Goal: Obtain resource: Download file/media

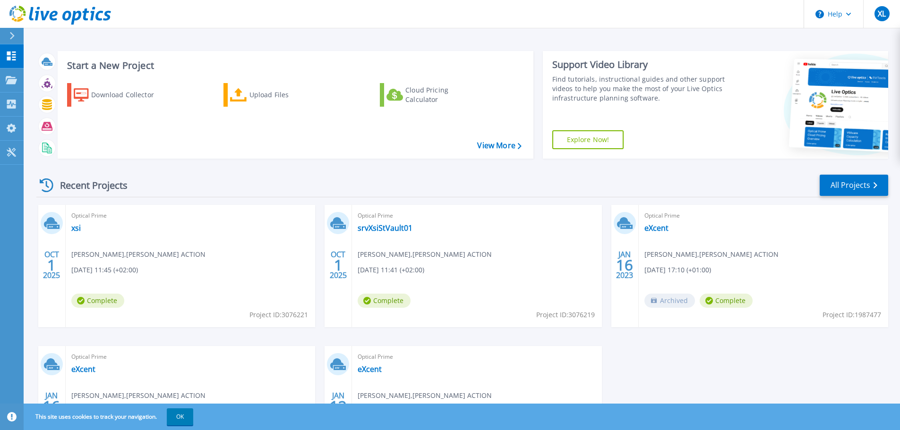
click at [84, 215] on span "Optical Prime" at bounding box center [190, 216] width 238 height 10
click at [60, 259] on div "OCT 1 2025" at bounding box center [52, 265] width 18 height 34
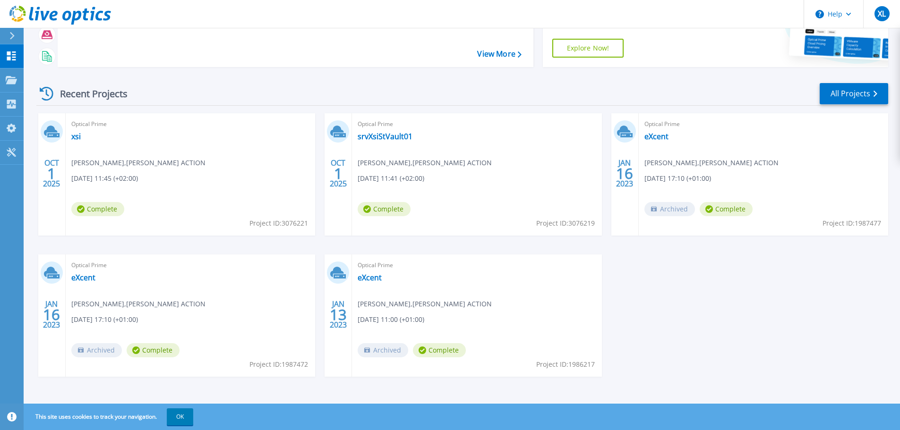
scroll to position [93, 0]
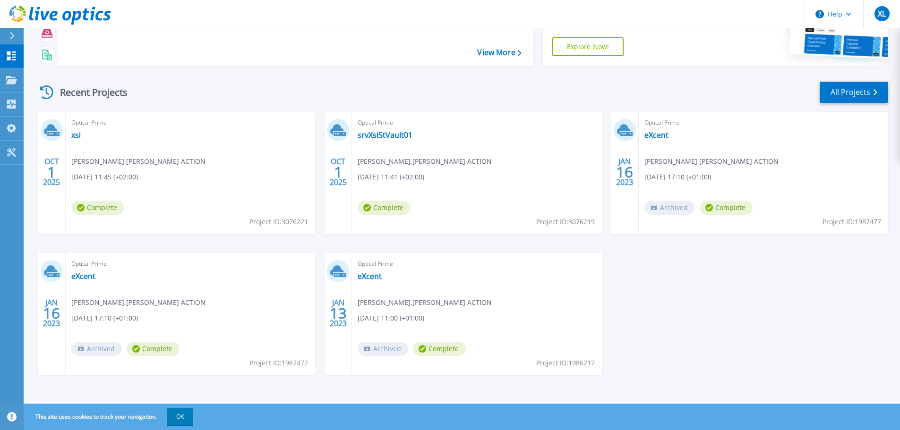
click at [112, 214] on span "Complete" at bounding box center [97, 208] width 53 height 14
click at [8, 73] on link "Projects Projects" at bounding box center [12, 81] width 24 height 24
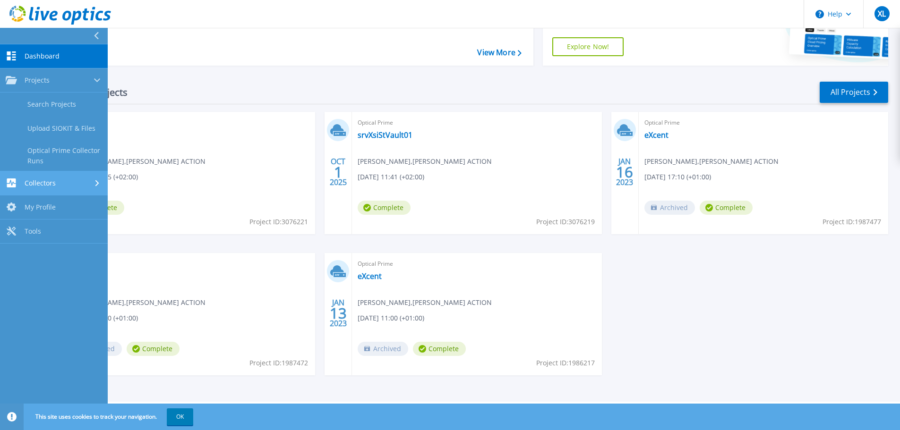
click at [44, 178] on link "Collectors Collectors" at bounding box center [54, 184] width 108 height 24
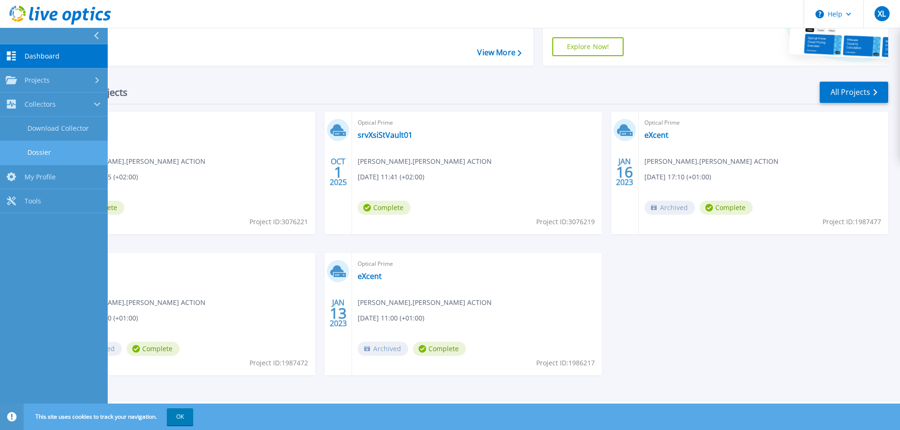
click at [43, 155] on link "Dossier" at bounding box center [54, 153] width 108 height 24
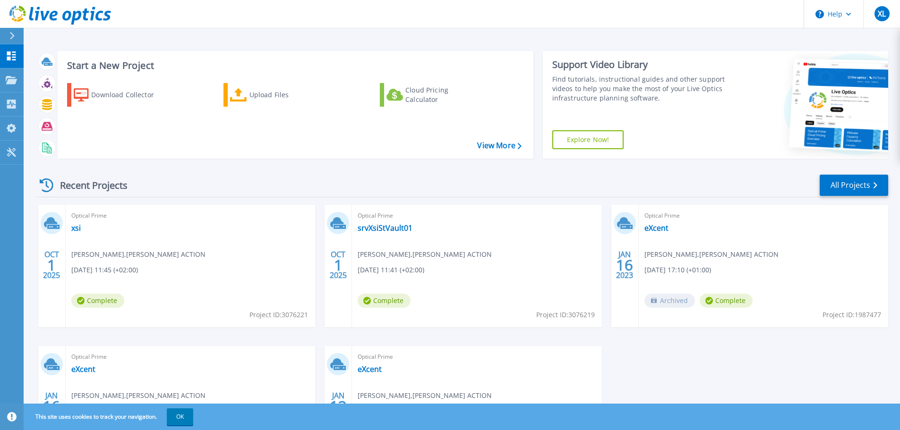
click at [56, 226] on g at bounding box center [52, 223] width 16 height 12
click at [69, 226] on div "Optical Prime xsi Xavier Laviolette , PULS ACTION 10/01/2025, 11:45 (+02:00) Co…" at bounding box center [190, 266] width 249 height 122
click at [82, 230] on div "Optical Prime xsi Xavier Laviolette , PULS ACTION 10/01/2025, 11:45 (+02:00) Co…" at bounding box center [190, 266] width 249 height 122
click at [76, 229] on link "xsi" at bounding box center [75, 228] width 9 height 9
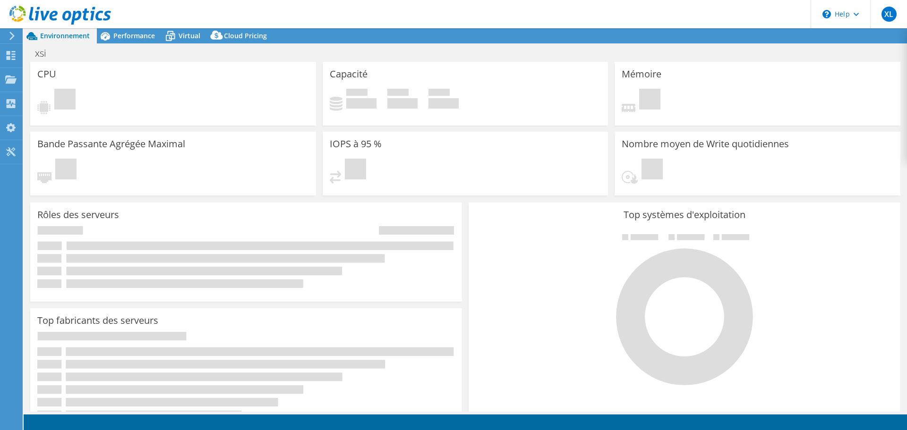
select select "USD"
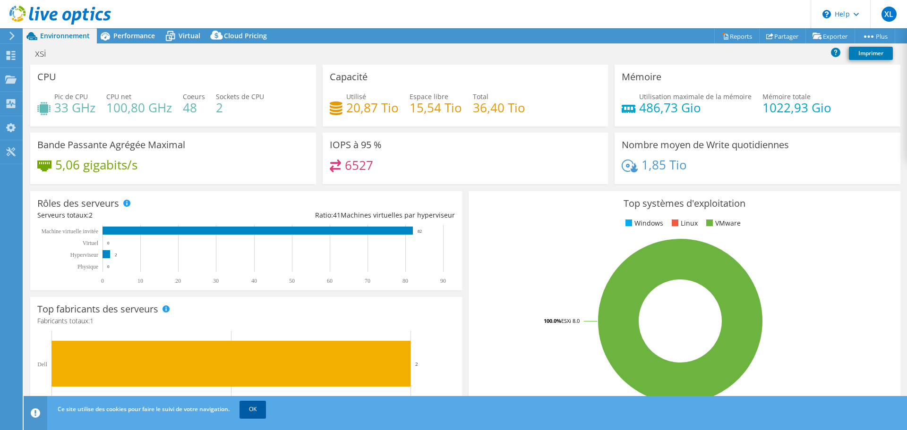
click at [262, 413] on link "OK" at bounding box center [253, 409] width 26 height 17
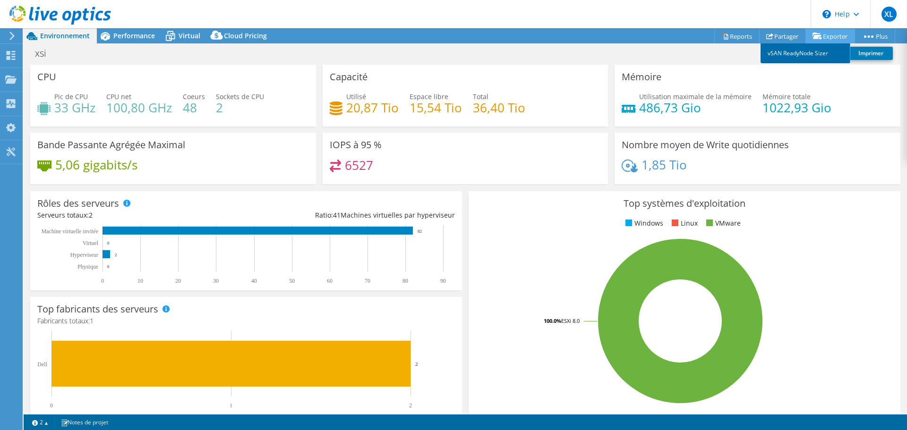
click at [813, 54] on link "vSAN ReadyNode Sizer" at bounding box center [806, 53] width 90 height 20
click at [774, 33] on link "Partager" at bounding box center [782, 36] width 47 height 15
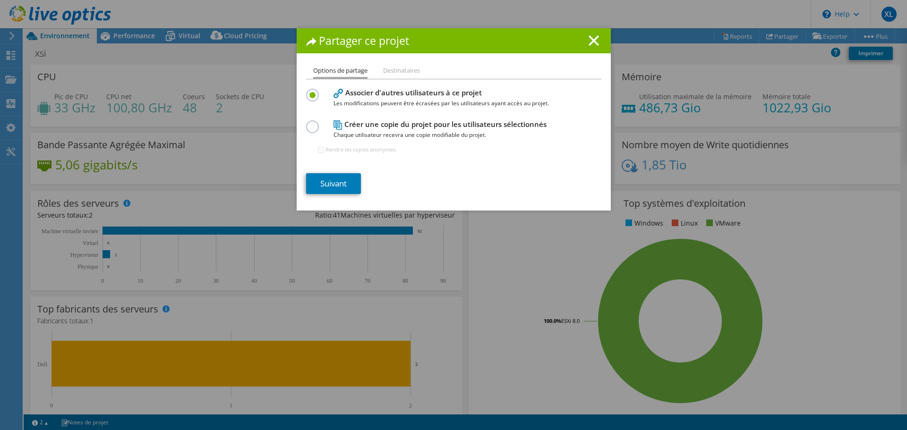
click at [448, 104] on span "Les modifications peuvent être écrasées par les utilisateurs ayant accès au pro…" at bounding box center [452, 103] width 236 height 10
click at [400, 72] on li "Destinataires" at bounding box center [401, 71] width 37 height 12
click at [590, 34] on div "Partager ce projet" at bounding box center [454, 40] width 314 height 25
click at [589, 42] on icon at bounding box center [594, 40] width 10 height 10
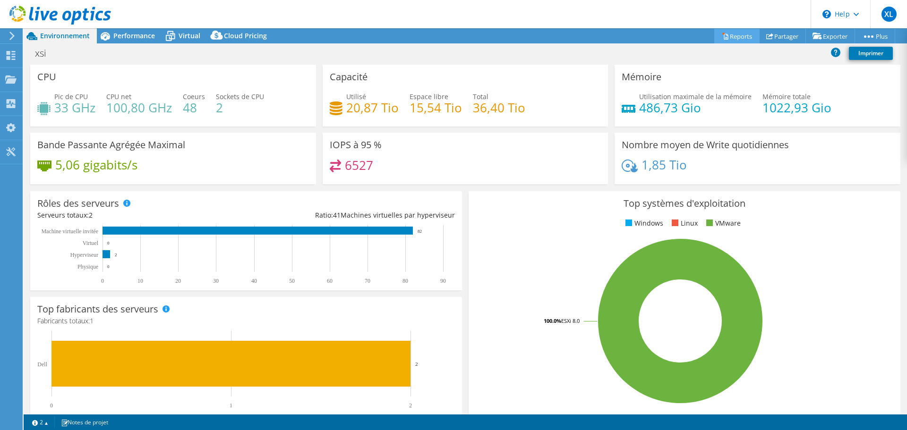
click at [724, 36] on icon at bounding box center [726, 37] width 4 height 6
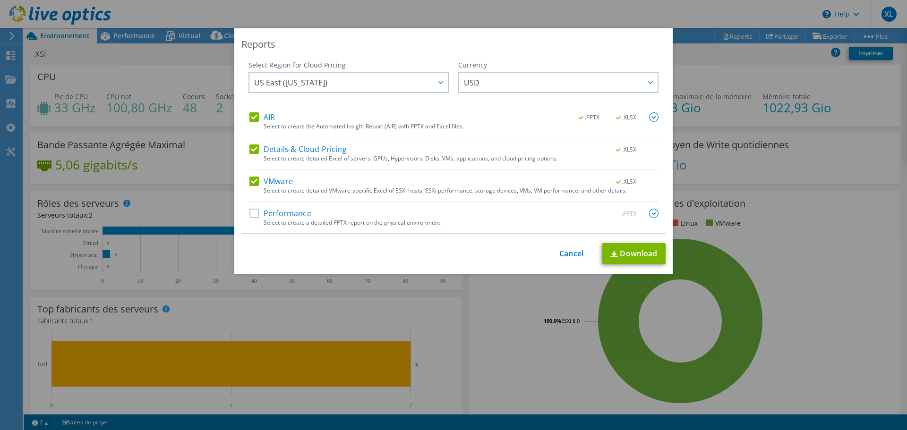
click at [572, 255] on link "Cancel" at bounding box center [571, 253] width 24 height 9
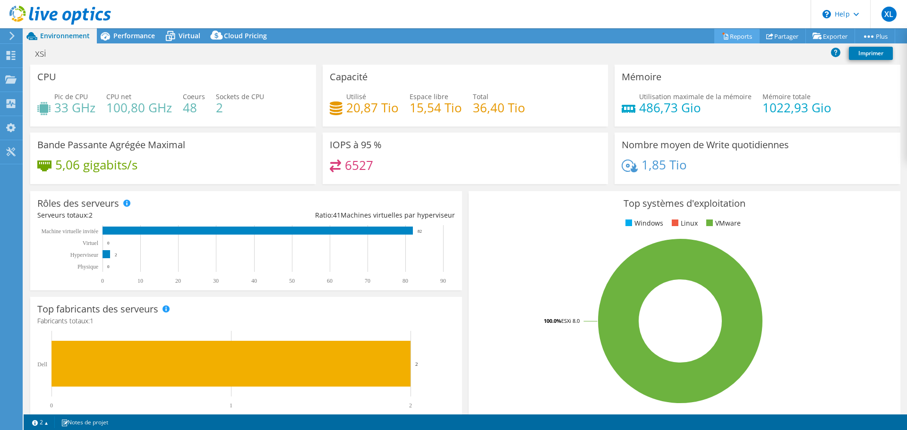
click at [728, 40] on link "Reports" at bounding box center [736, 36] width 45 height 15
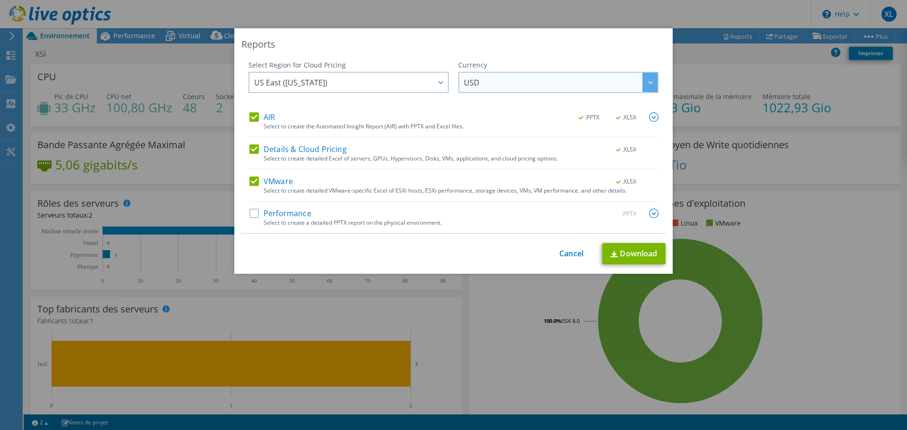
click at [508, 89] on span "USD" at bounding box center [561, 82] width 194 height 19
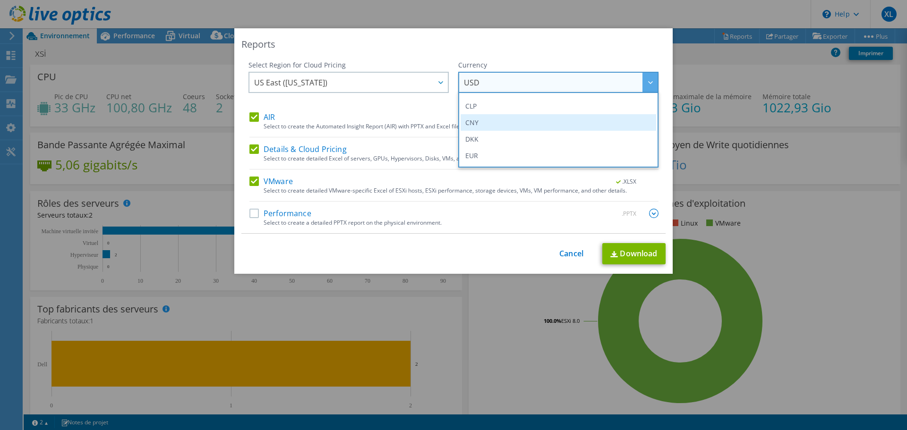
scroll to position [95, 0]
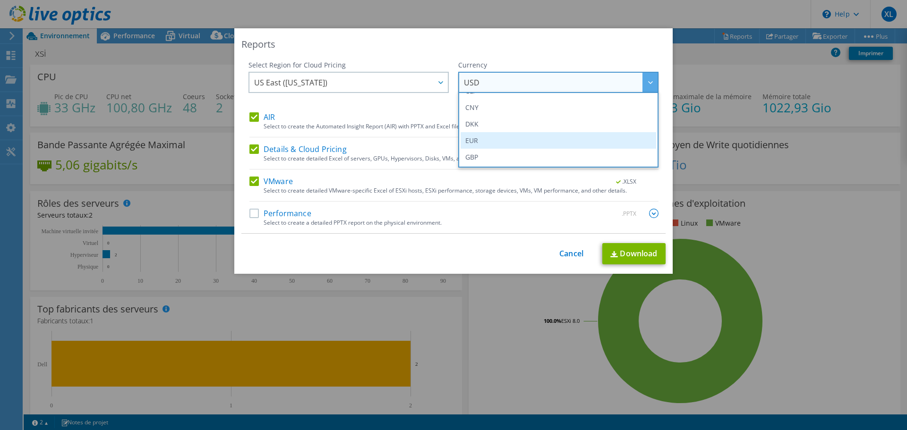
click at [495, 134] on li "EUR" at bounding box center [559, 140] width 196 height 17
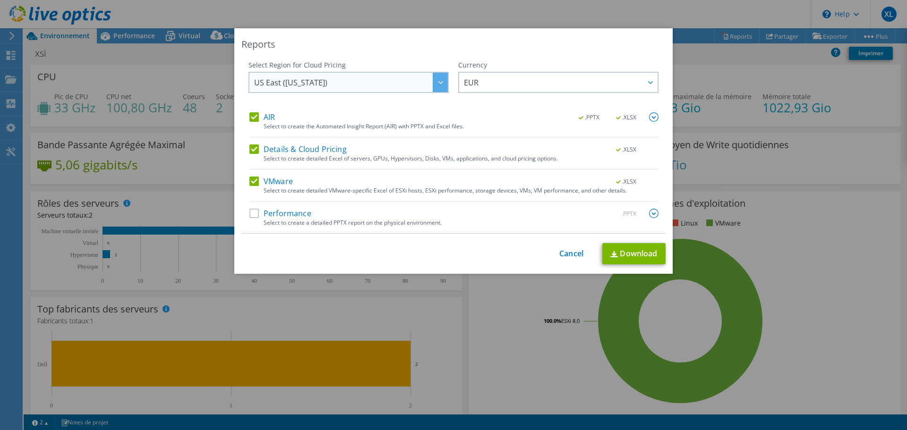
click at [414, 85] on span "US East ([US_STATE])" at bounding box center [351, 82] width 194 height 19
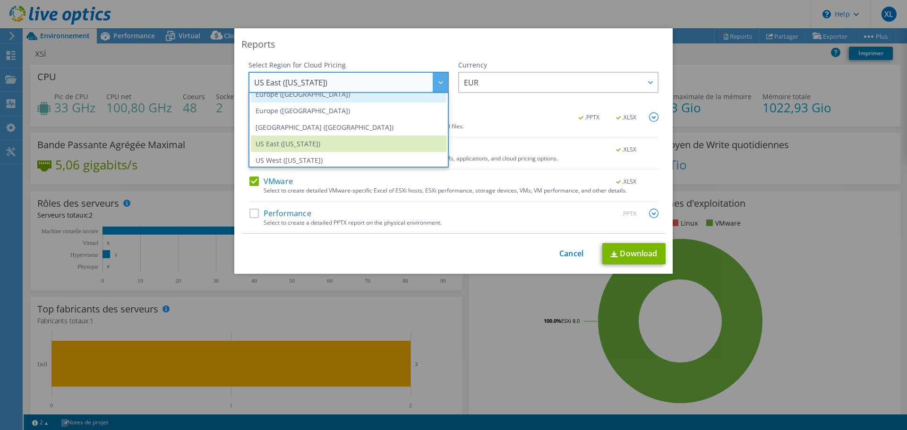
scroll to position [128, 0]
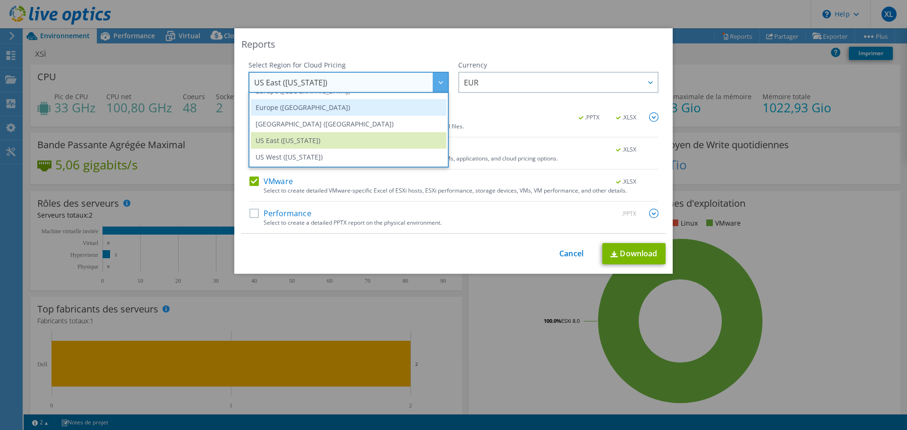
click at [340, 109] on li "Europe ([GEOGRAPHIC_DATA])" at bounding box center [349, 107] width 196 height 17
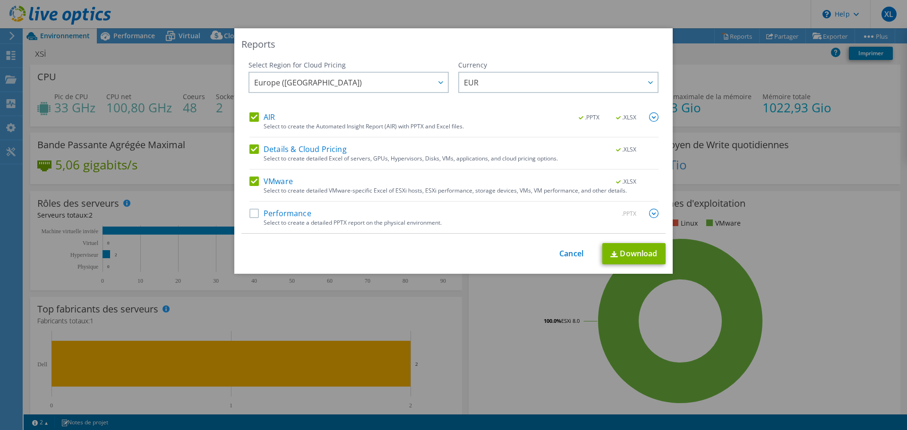
click at [284, 215] on label "Performance" at bounding box center [280, 213] width 62 height 9
click at [0, 0] on input "Performance" at bounding box center [0, 0] width 0 height 0
click at [638, 254] on link "Download" at bounding box center [633, 253] width 63 height 21
click at [570, 247] on div "This process may take a while, please wait... Cancel Download" at bounding box center [453, 253] width 424 height 21
click at [569, 254] on link "Cancel" at bounding box center [571, 253] width 24 height 9
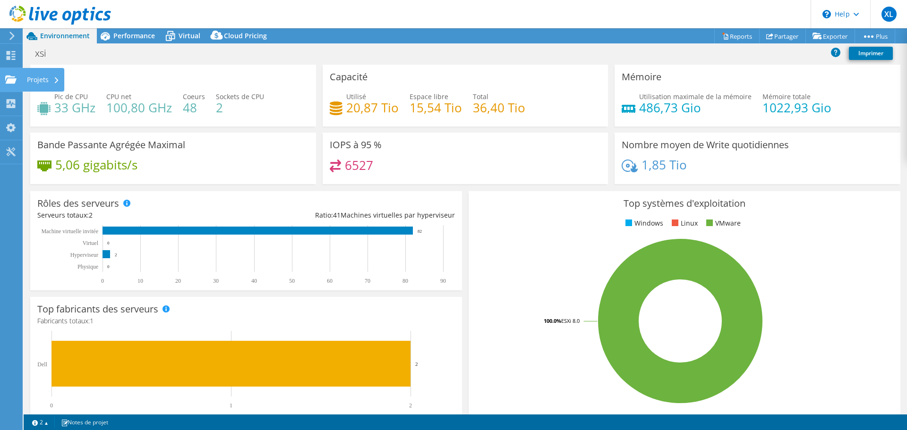
click at [8, 78] on icon at bounding box center [10, 79] width 11 height 9
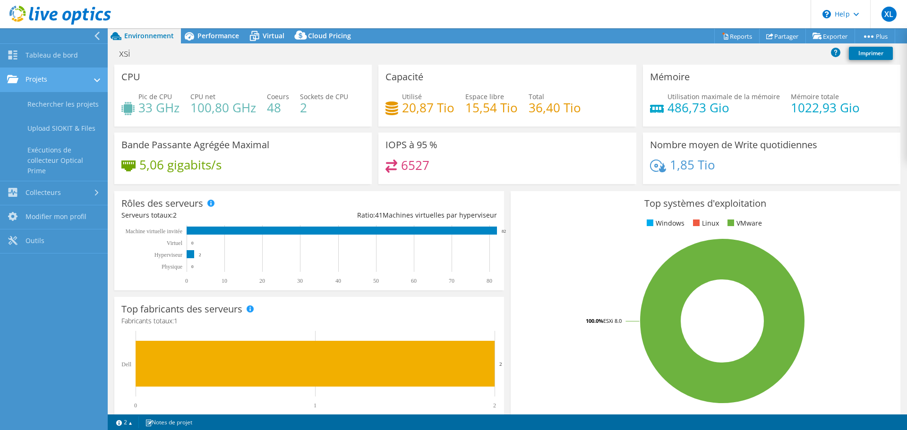
click at [52, 76] on link "Projets" at bounding box center [54, 80] width 108 height 24
click at [52, 77] on link "Projets" at bounding box center [54, 80] width 108 height 24
click at [53, 51] on link "Tableau de bord" at bounding box center [54, 56] width 108 height 24
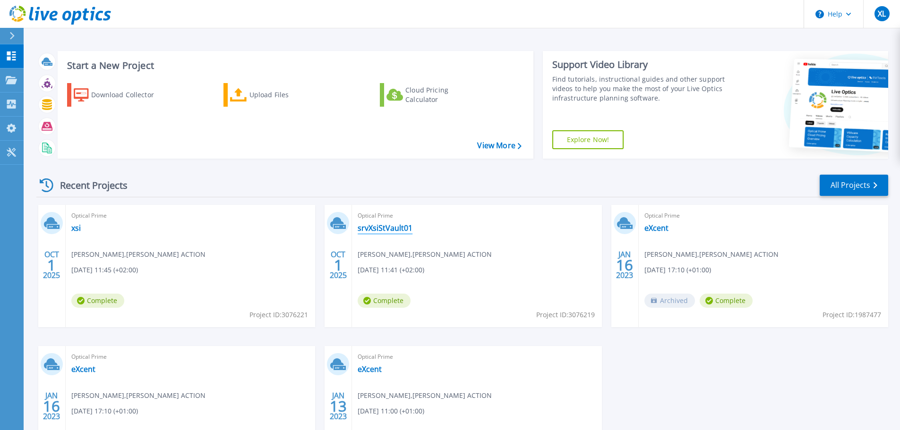
click at [393, 230] on link "srvXsiStVault01" at bounding box center [385, 228] width 55 height 9
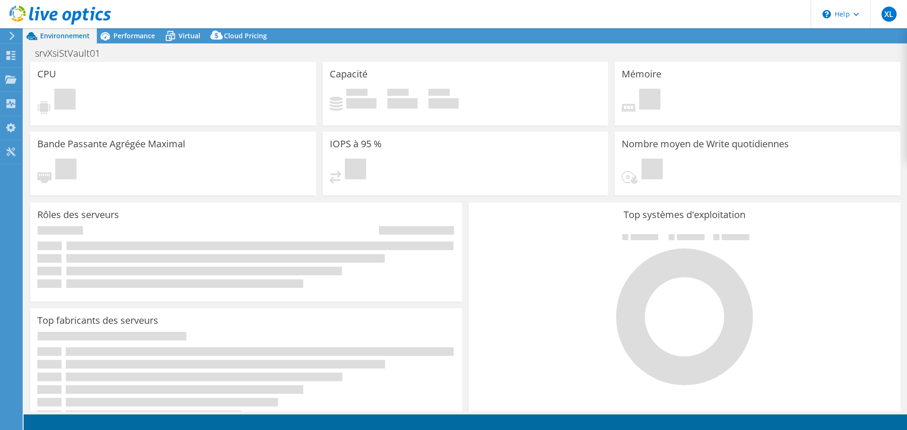
select select "USD"
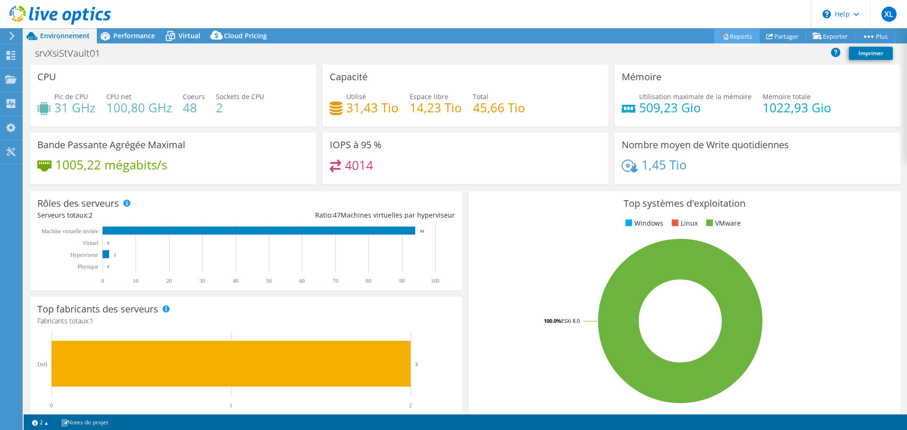
click at [743, 31] on link "Reports" at bounding box center [736, 36] width 45 height 15
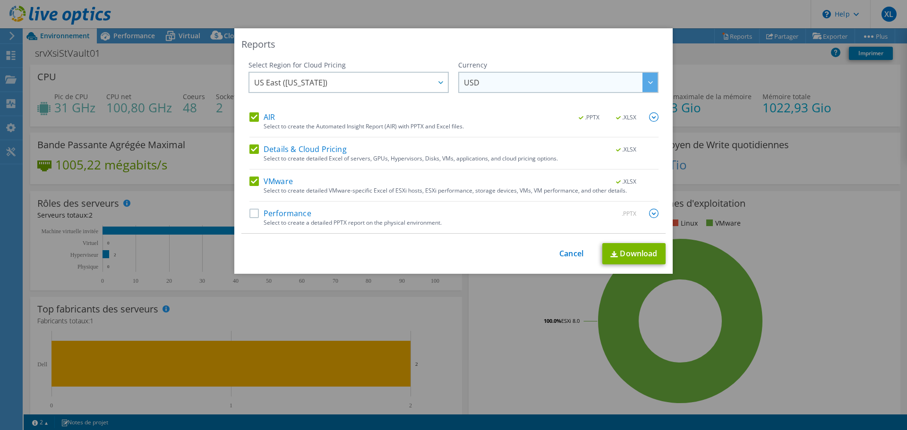
click at [525, 84] on span "USD" at bounding box center [561, 82] width 194 height 19
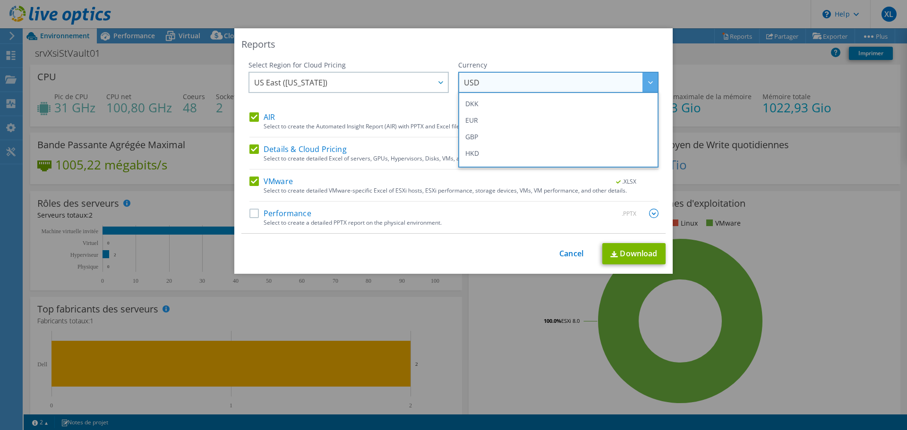
scroll to position [106, 0]
click at [494, 126] on li "EUR" at bounding box center [559, 128] width 196 height 17
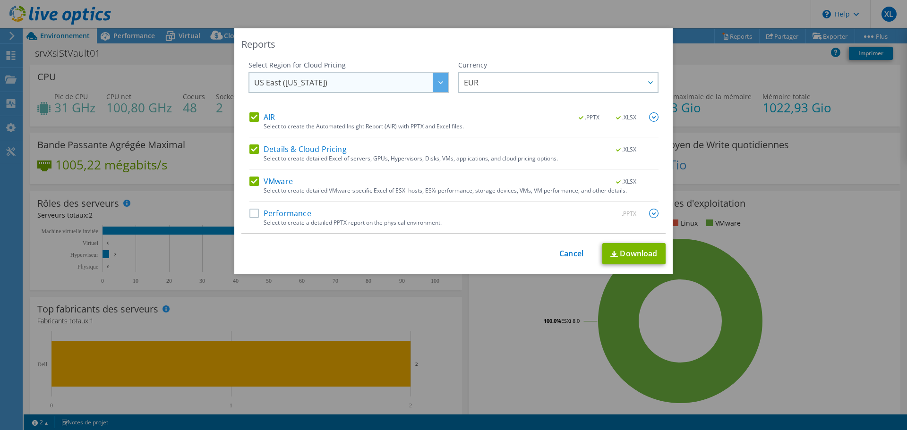
click at [384, 81] on span "US East ([US_STATE])" at bounding box center [351, 82] width 194 height 19
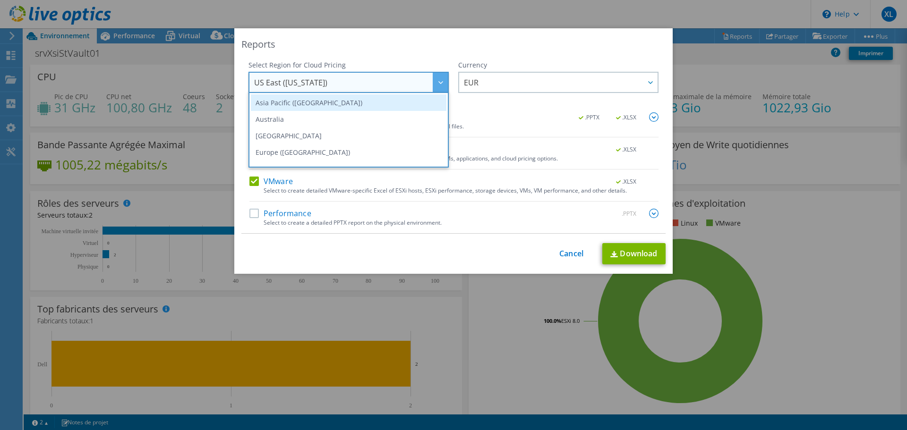
scroll to position [80, 0]
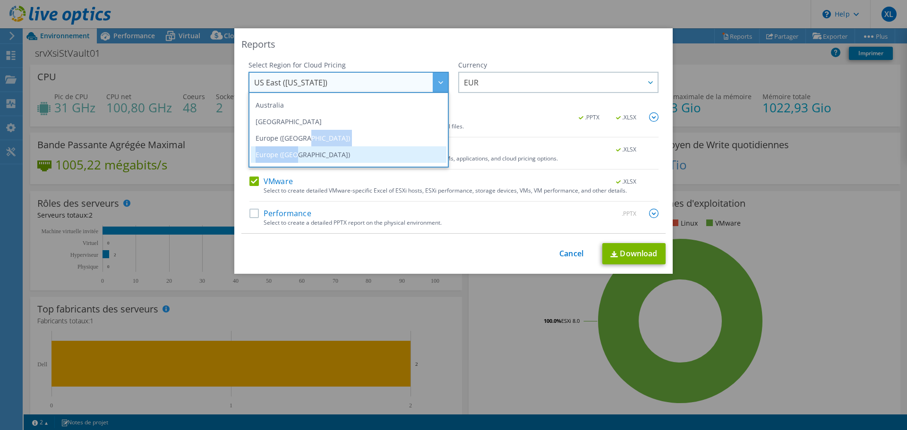
drag, startPoint x: 301, startPoint y: 137, endPoint x: 293, endPoint y: 152, distance: 16.9
click at [293, 152] on ul "Asia Pacific ([GEOGRAPHIC_DATA]) [GEOGRAPHIC_DATA] ([GEOGRAPHIC_DATA]) [GEOGRAP…" at bounding box center [349, 130] width 200 height 76
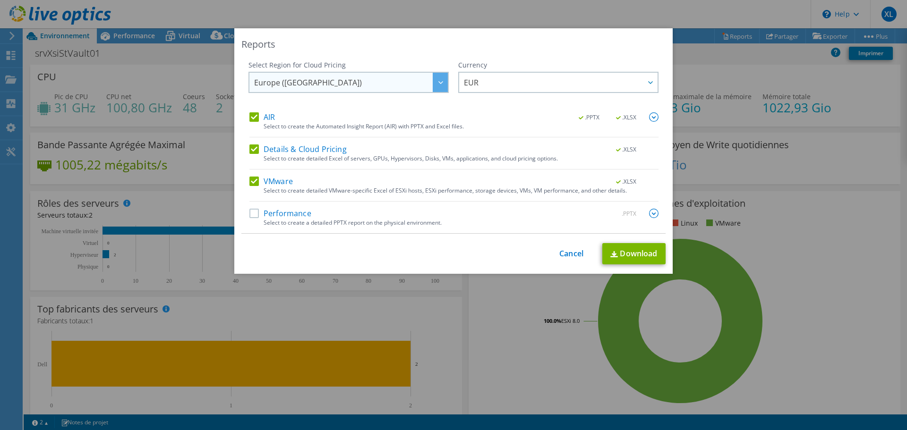
click at [293, 152] on label "Details & Cloud Pricing" at bounding box center [297, 149] width 97 height 9
click at [0, 0] on input "Details & Cloud Pricing" at bounding box center [0, 0] width 0 height 0
click at [269, 145] on label "Details & Cloud Pricing" at bounding box center [297, 149] width 97 height 9
click at [0, 0] on input "Details & Cloud Pricing" at bounding box center [0, 0] width 0 height 0
click at [279, 214] on label "Performance" at bounding box center [280, 213] width 62 height 9
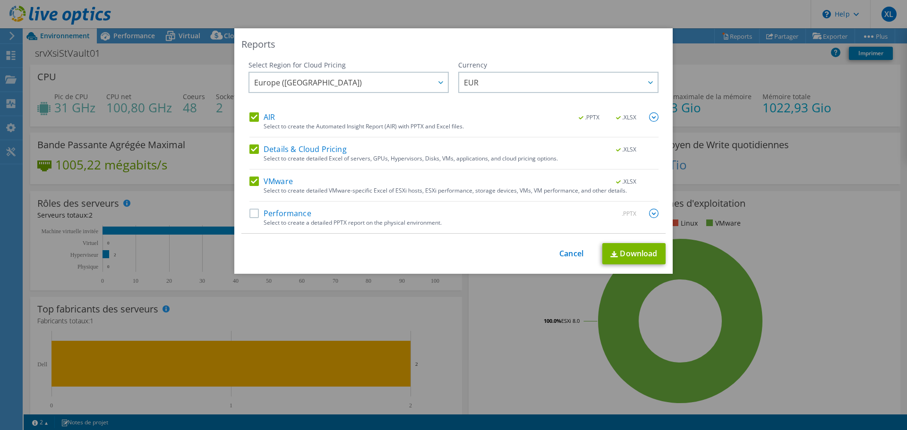
click at [0, 0] on input "Performance" at bounding box center [0, 0] width 0 height 0
click at [635, 256] on link "Download" at bounding box center [633, 253] width 63 height 21
